Goal: Navigation & Orientation: Find specific page/section

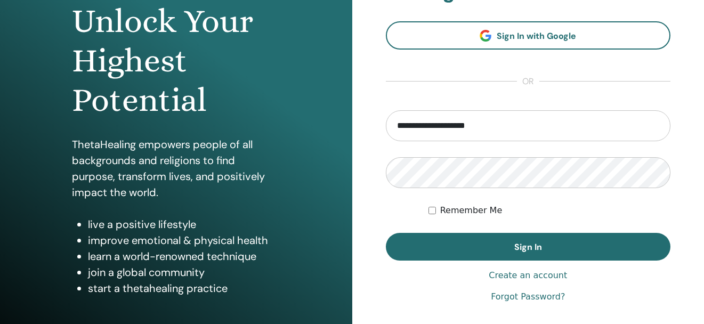
scroll to position [163, 0]
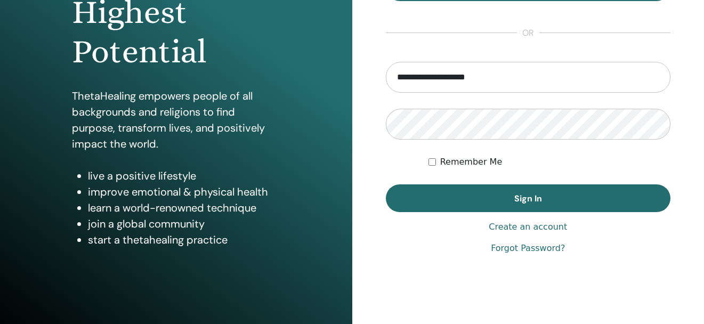
type input "**********"
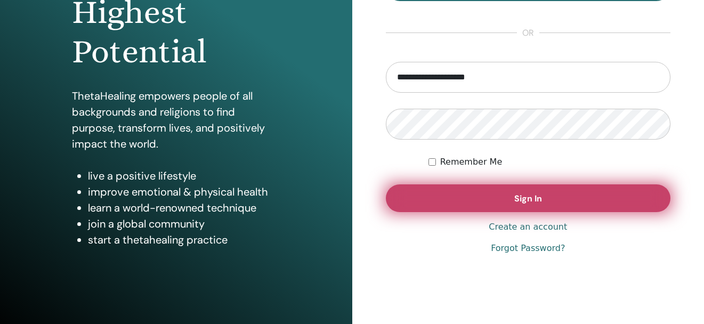
click at [471, 198] on button "Sign In" at bounding box center [528, 198] width 285 height 28
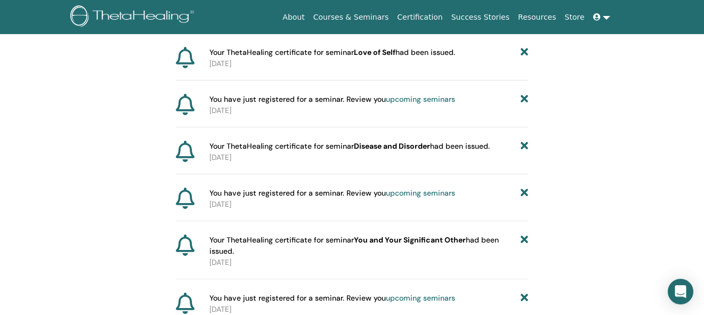
scroll to position [134, 0]
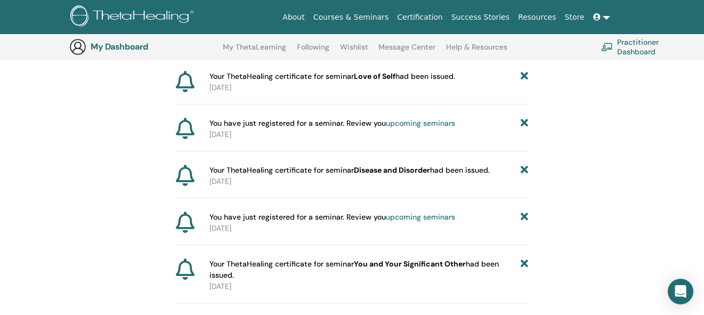
click at [409, 122] on link "upcoming seminars" at bounding box center [420, 123] width 69 height 10
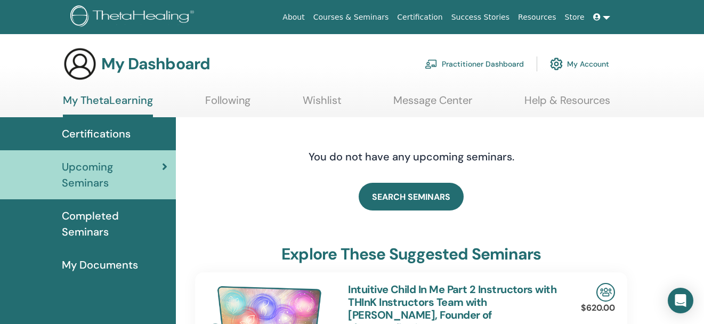
click at [115, 215] on span "Completed Seminars" at bounding box center [114, 224] width 105 height 32
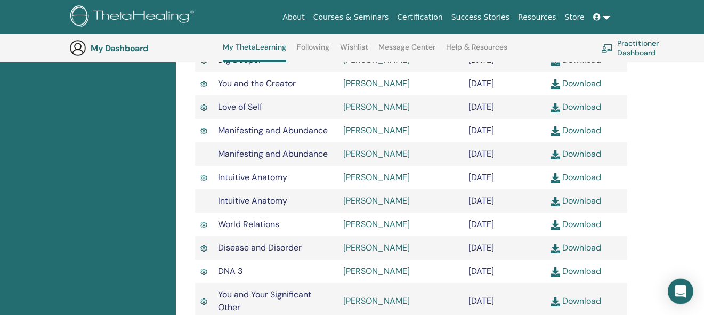
scroll to position [408, 0]
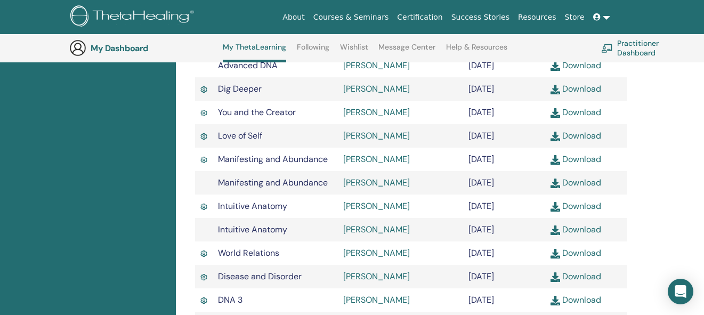
click at [636, 48] on link "Practitioner Dashboard" at bounding box center [646, 47] width 90 height 23
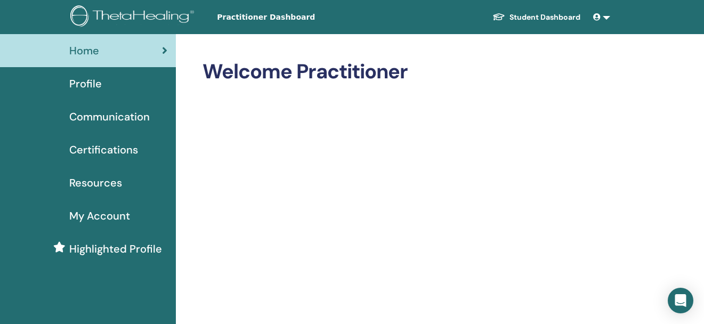
click at [87, 59] on link "Home" at bounding box center [88, 50] width 176 height 33
click at [103, 115] on span "Communication" at bounding box center [109, 117] width 80 height 16
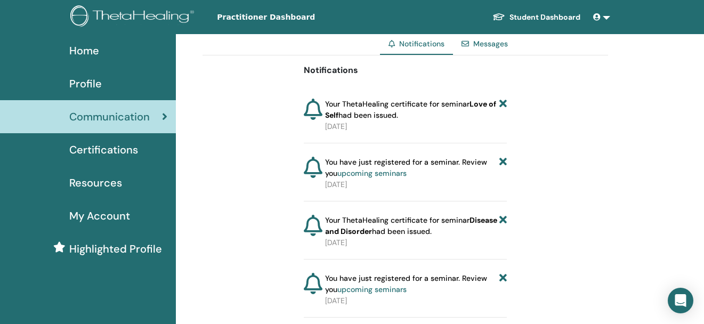
click at [66, 50] on div "Home" at bounding box center [88, 51] width 159 height 16
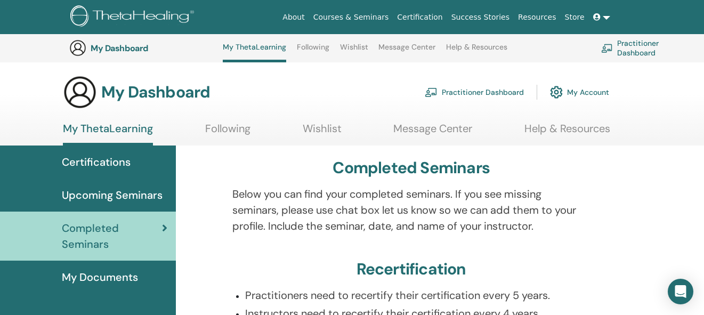
scroll to position [408, 0]
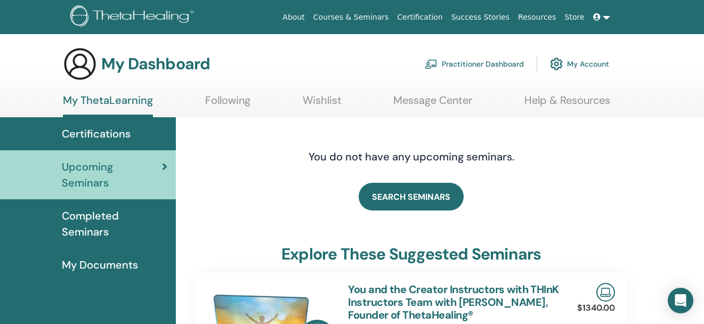
click at [223, 98] on link "Following" at bounding box center [227, 104] width 45 height 21
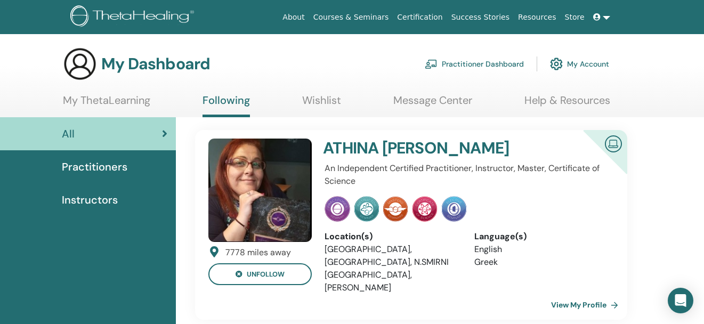
click at [85, 204] on span "Instructors" at bounding box center [90, 200] width 56 height 16
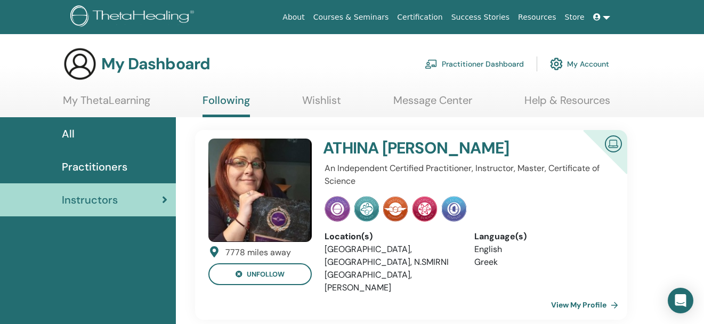
click at [69, 131] on span "All" at bounding box center [68, 134] width 13 height 16
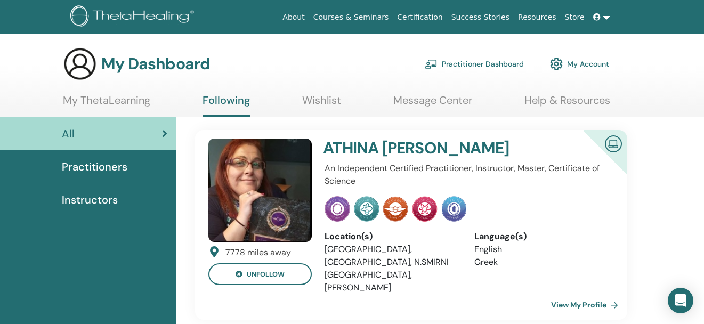
click at [97, 101] on link "My ThetaLearning" at bounding box center [106, 104] width 87 height 21
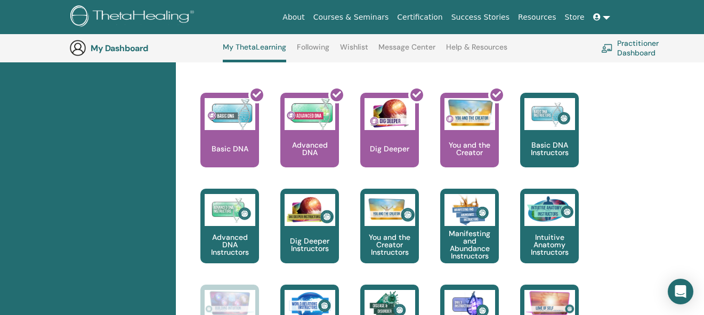
scroll to position [462, 0]
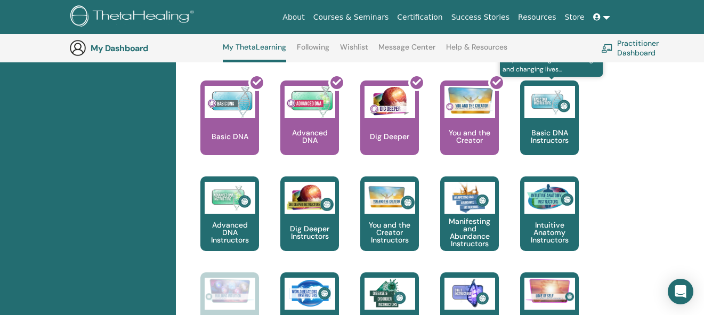
click at [564, 137] on p "Basic DNA Instructors" at bounding box center [549, 136] width 59 height 15
